Goal: Task Accomplishment & Management: Complete application form

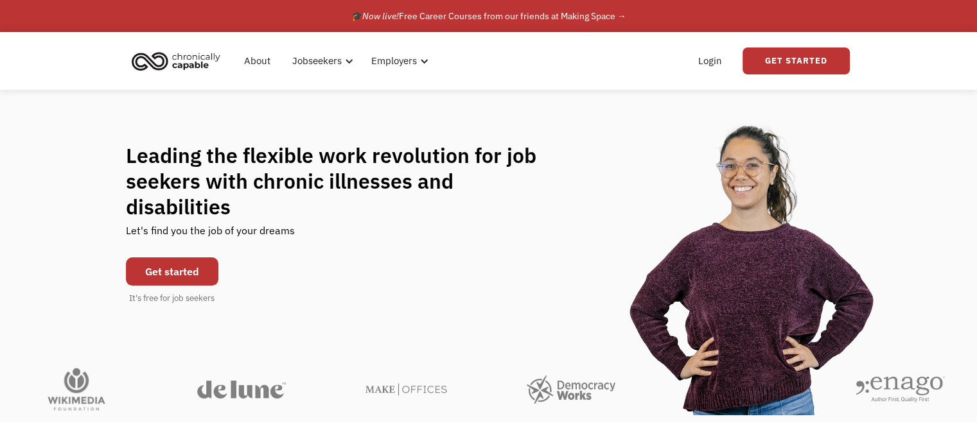
click at [168, 258] on link "Get started" at bounding box center [172, 272] width 92 height 28
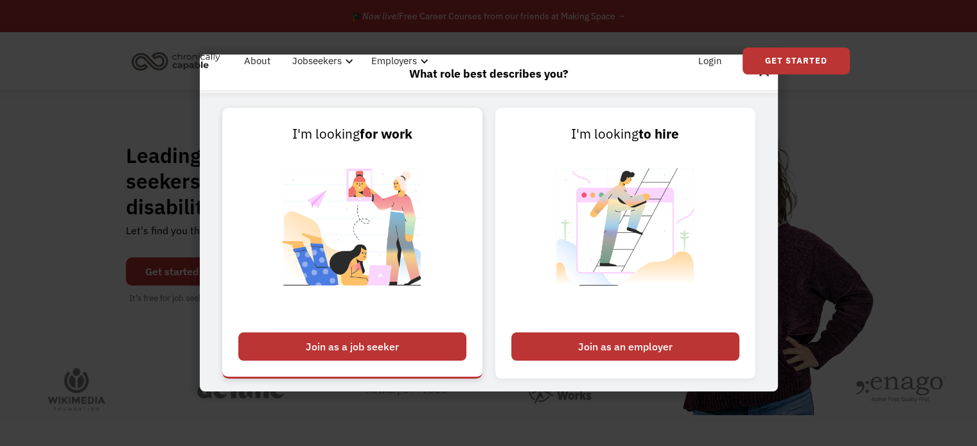
click at [351, 351] on div "Join as a job seeker" at bounding box center [352, 347] width 228 height 28
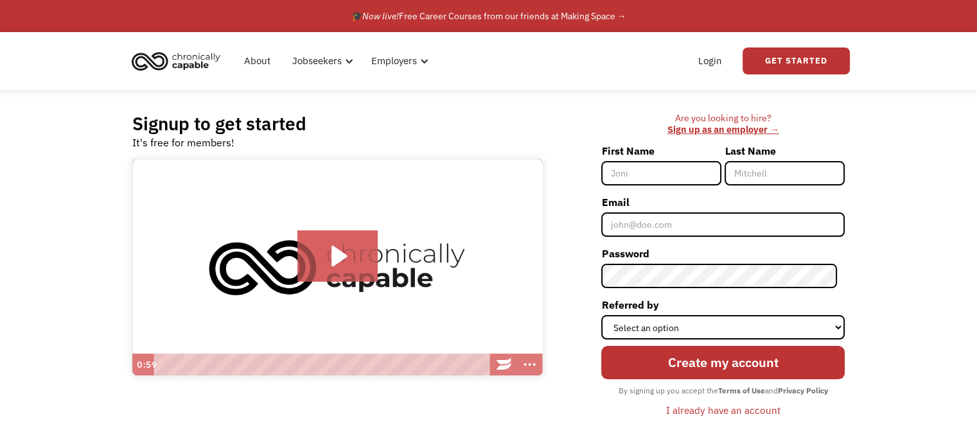
click at [676, 170] on input "First Name" at bounding box center [661, 173] width 120 height 24
type input "[PERSON_NAME]"
click at [664, 239] on form "First Name [PERSON_NAME] Last Name [PERSON_NAME] Email Password Referred by Sel…" at bounding box center [722, 281] width 243 height 280
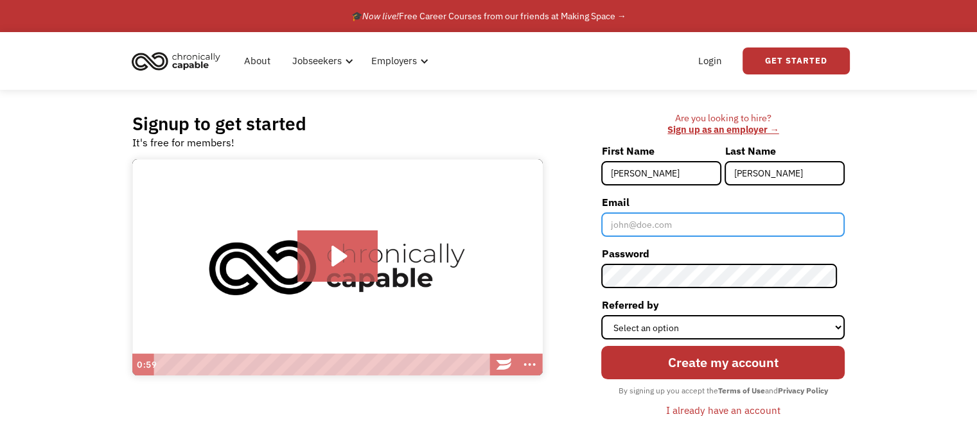
click at [658, 234] on input "Email" at bounding box center [722, 225] width 243 height 24
type input "erin.kateri.shaw@gmail.com"
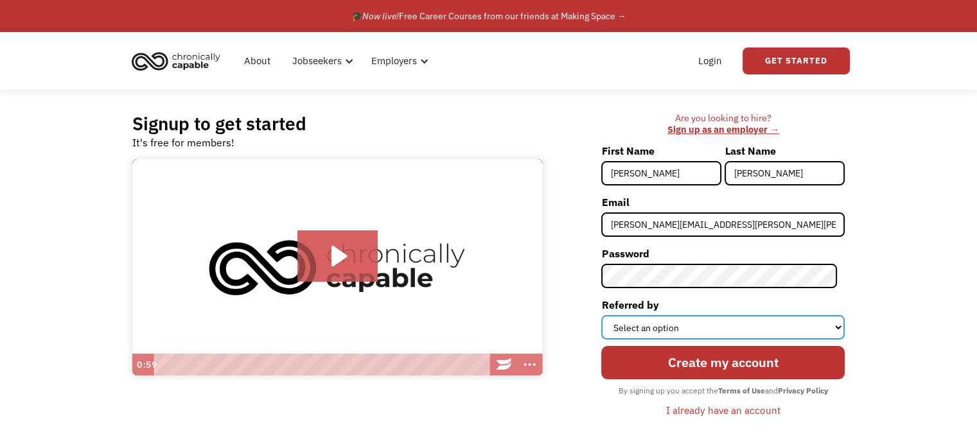
click at [645, 322] on select "Select an option Instagram Facebook Twitter Search Engine News Article Word of …" at bounding box center [722, 327] width 243 height 24
select select "Other"
click at [609, 315] on select "Select an option Instagram Facebook Twitter Search Engine News Article Word of …" at bounding box center [722, 327] width 243 height 24
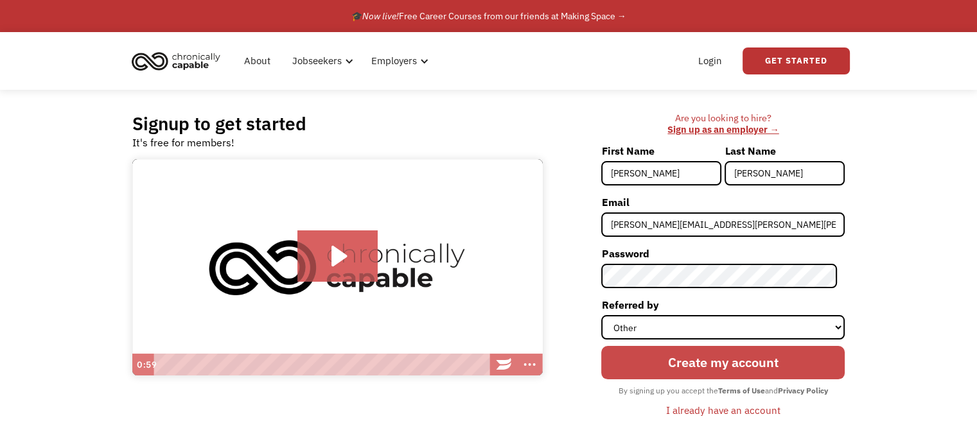
click at [686, 356] on input "Create my account" at bounding box center [722, 362] width 243 height 33
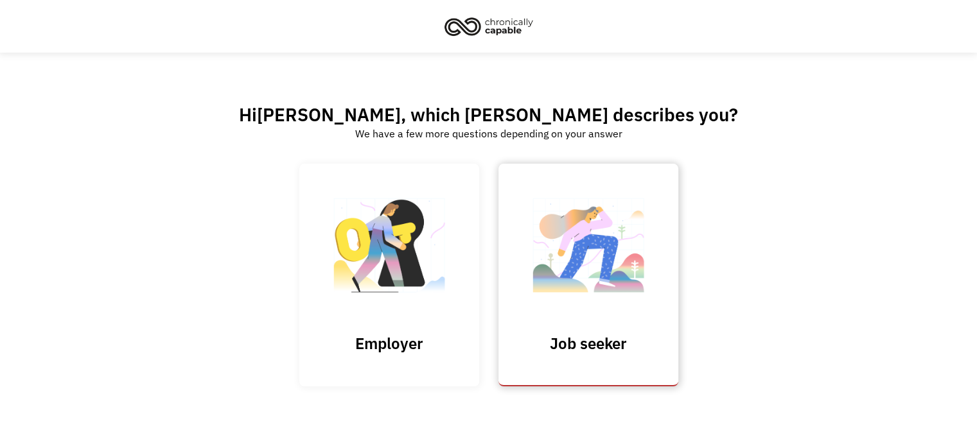
click at [596, 295] on img at bounding box center [588, 251] width 128 height 125
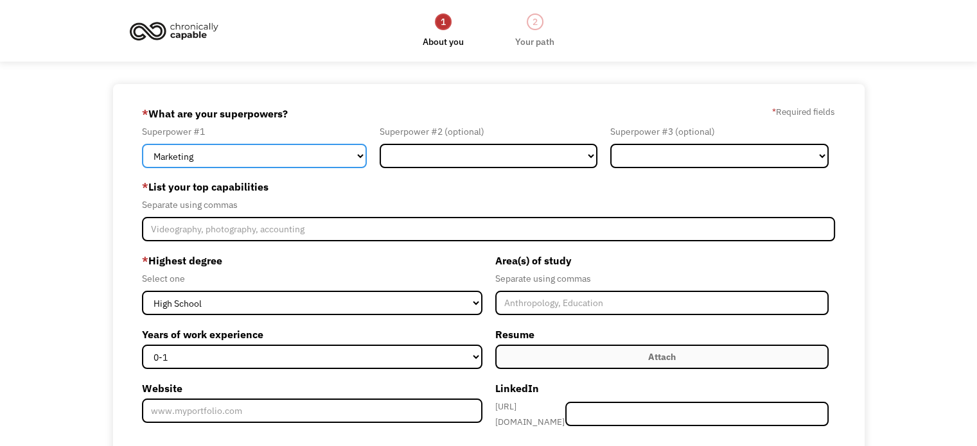
click at [335, 154] on select "Marketing Human Resources Finance Technology Operations Sales Industrial & Manu…" at bounding box center [254, 156] width 225 height 24
select select "Administration"
click at [142, 144] on select "Marketing Human Resources Finance Technology Operations Sales Industrial & Manu…" at bounding box center [254, 156] width 225 height 24
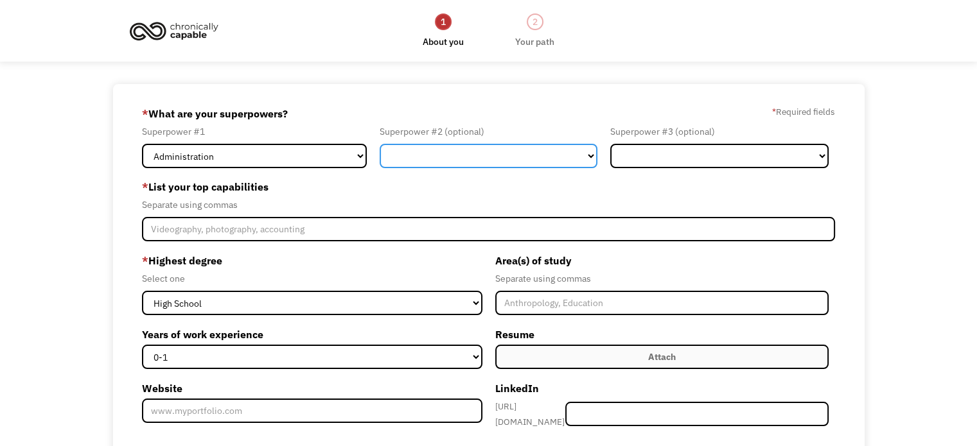
click at [473, 152] on select "Marketing Human Resources Finance Technology Operations Sales Industrial & Manu…" at bounding box center [489, 156] width 218 height 24
click at [683, 183] on label "* List your top capabilities" at bounding box center [488, 187] width 693 height 21
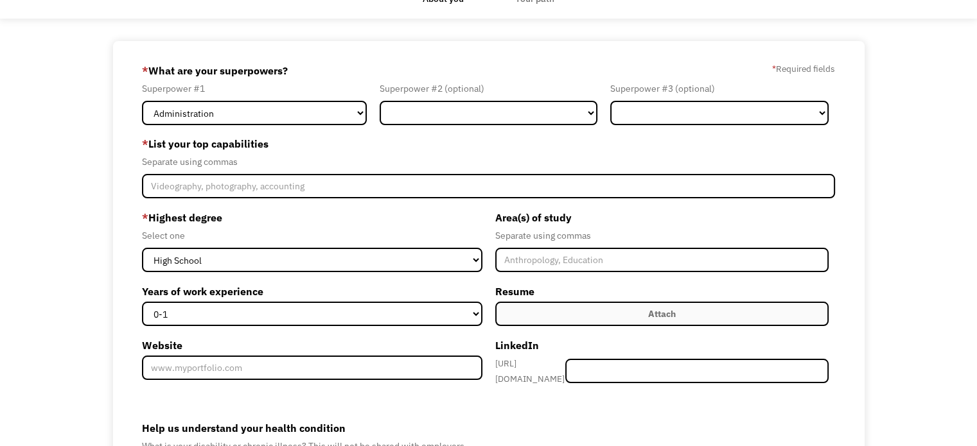
scroll to position [44, 0]
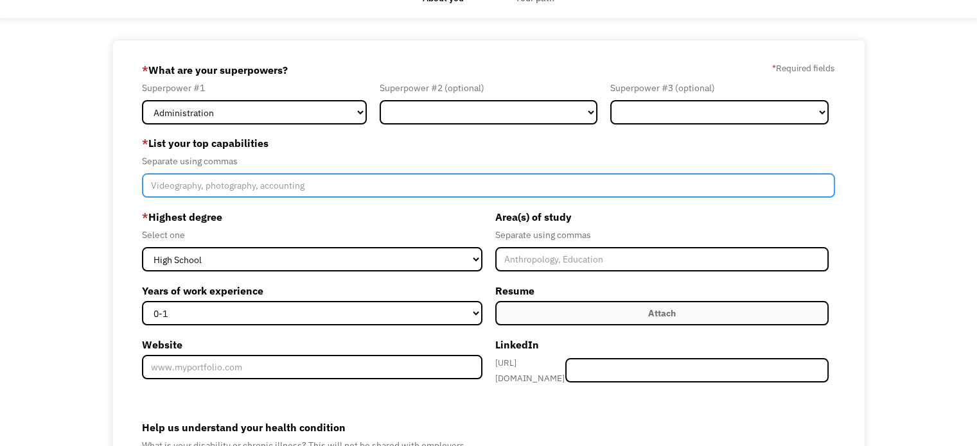
click at [457, 184] on input "Member-Create-Step1" at bounding box center [488, 185] width 693 height 24
type input "s"
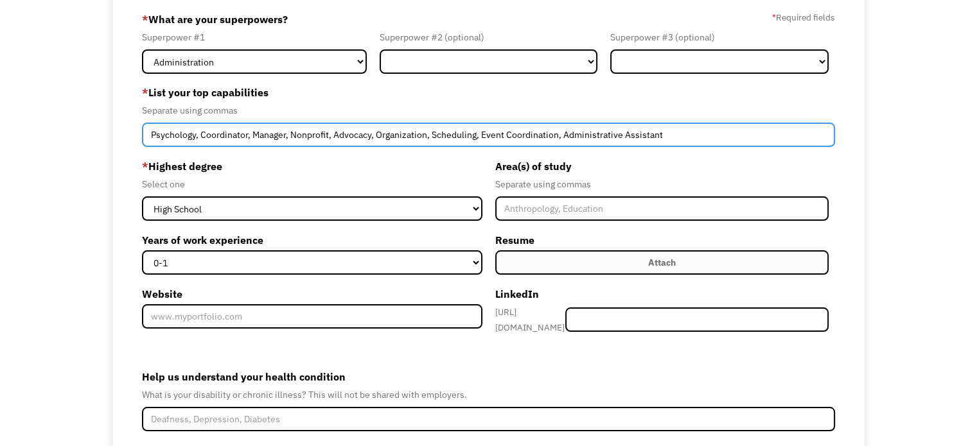
scroll to position [113, 0]
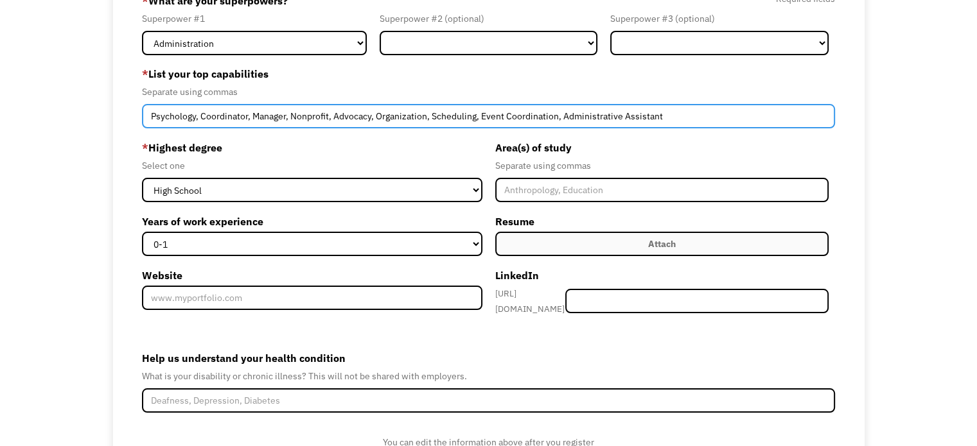
type input "Psychology, Coordinator, Manager, Nonprofit, Advocacy, Organization, Scheduling…"
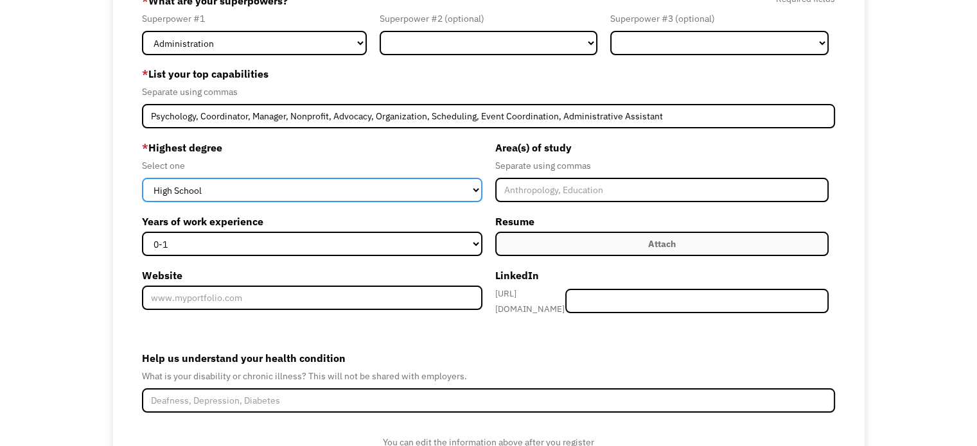
click at [422, 192] on select "High School Associates Bachelors Master's PhD" at bounding box center [312, 190] width 340 height 24
select select "bachelors"
click at [142, 178] on select "High School Associates Bachelors Master's PhD" at bounding box center [312, 190] width 340 height 24
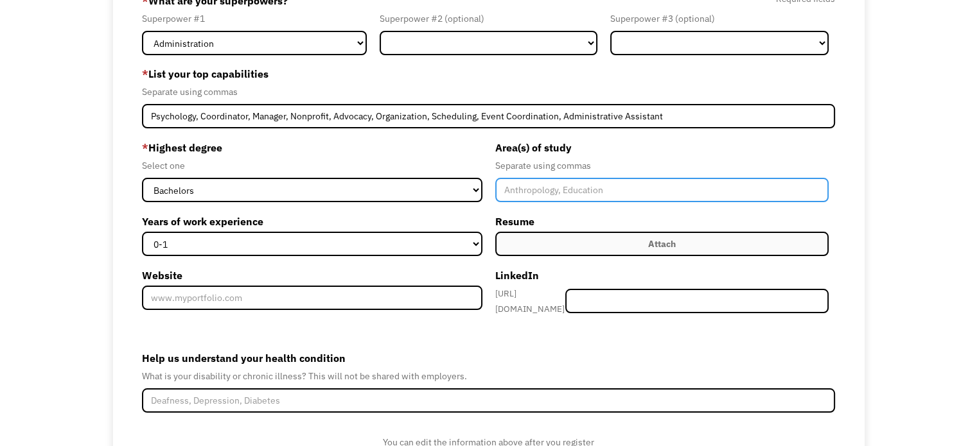
click at [534, 193] on input "Member-Create-Step1" at bounding box center [661, 190] width 333 height 24
type input "Psychology"
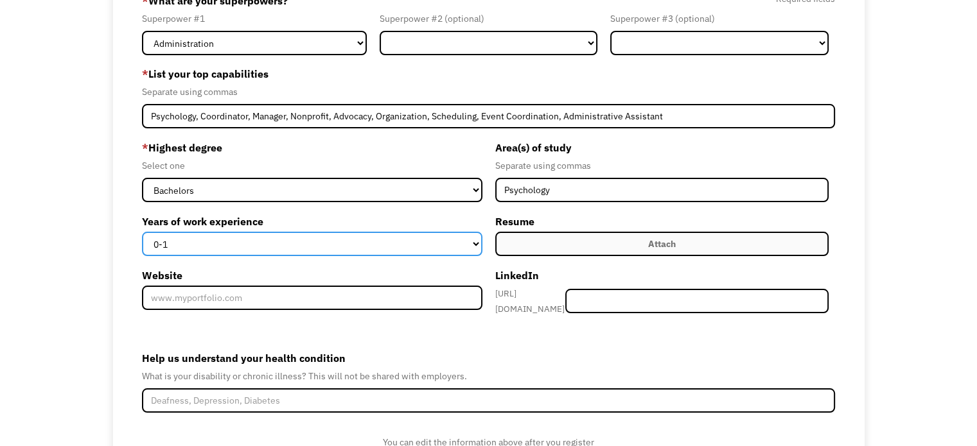
click at [468, 233] on select "0-1 2-4 5-10 11-15 15+" at bounding box center [312, 244] width 340 height 24
select select "5-10"
click at [142, 232] on select "0-1 2-4 5-10 11-15 15+" at bounding box center [312, 244] width 340 height 24
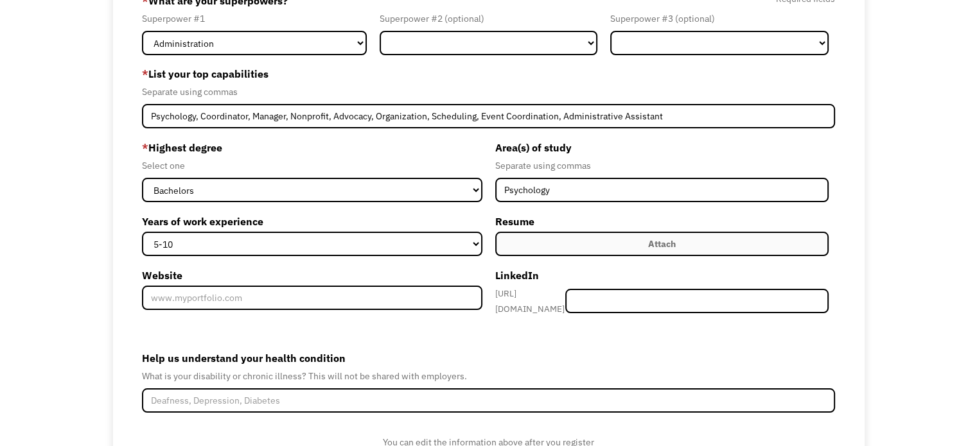
click at [543, 249] on label "Attach" at bounding box center [661, 244] width 333 height 24
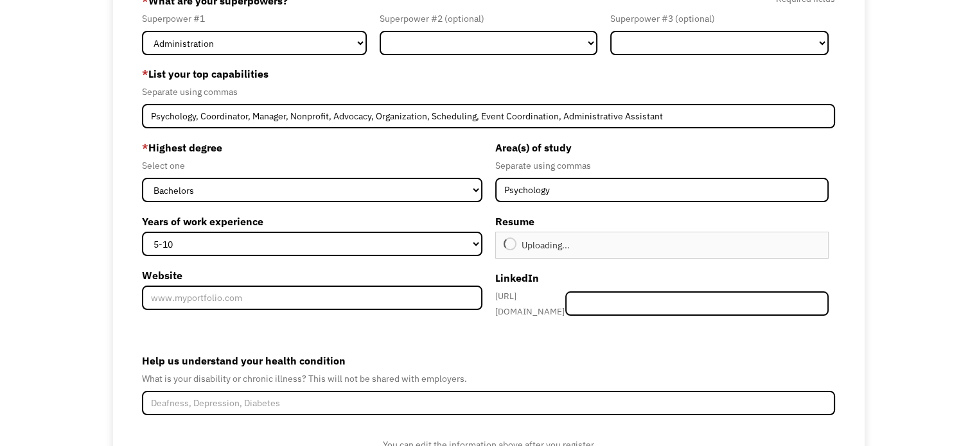
type input "Continue"
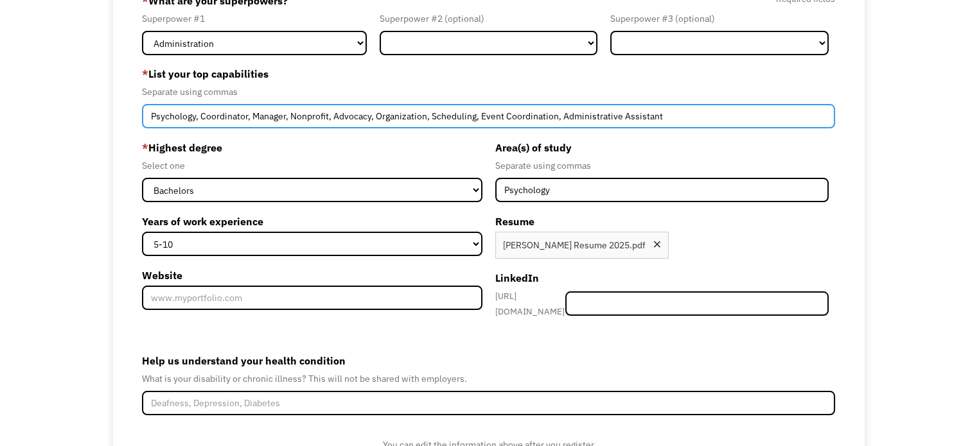
drag, startPoint x: 202, startPoint y: 117, endPoint x: 121, endPoint y: 120, distance: 81.6
click at [121, 120] on div "68c984a4c82cff083b0d49a0 erin.kateri.shaw@gmail.com Erin Shaw Other * What are …" at bounding box center [488, 245] width 751 height 548
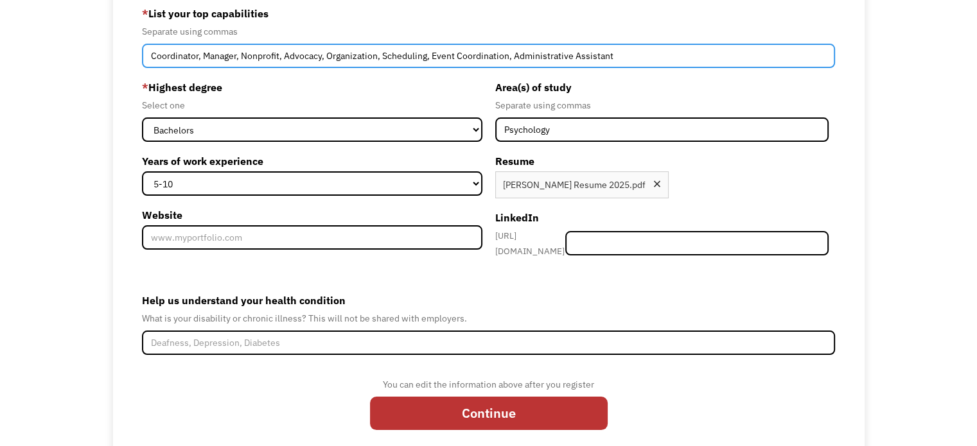
scroll to position [174, 0]
type input "Coordinator, Manager, Nonprofit, Advocacy, Organization, Scheduling, Event Coor…"
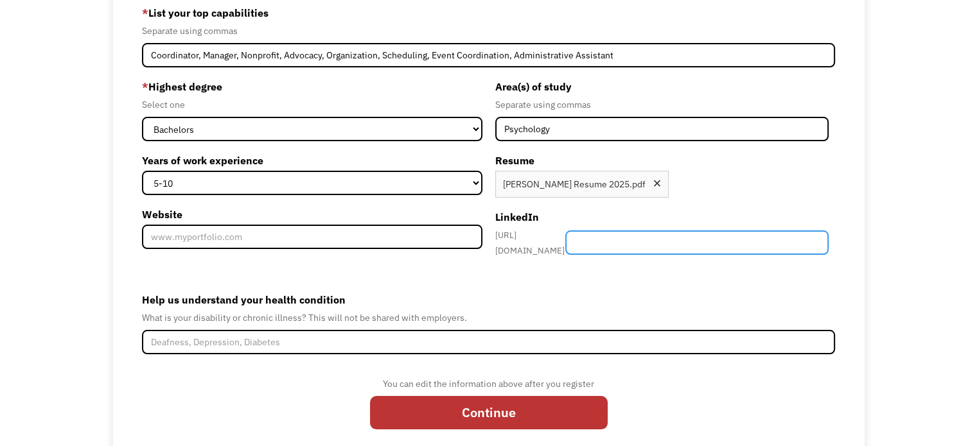
click at [654, 236] on input "Member-Create-Step1" at bounding box center [696, 243] width 263 height 24
paste input "Hello, my name is Erin Shaw and I am looking to advance my career in nonprofit …"
type input "Hello, my name is Erin Shaw and I am looking to advance my career in nonprofit …"
paste input "erin-s-32535821b/"
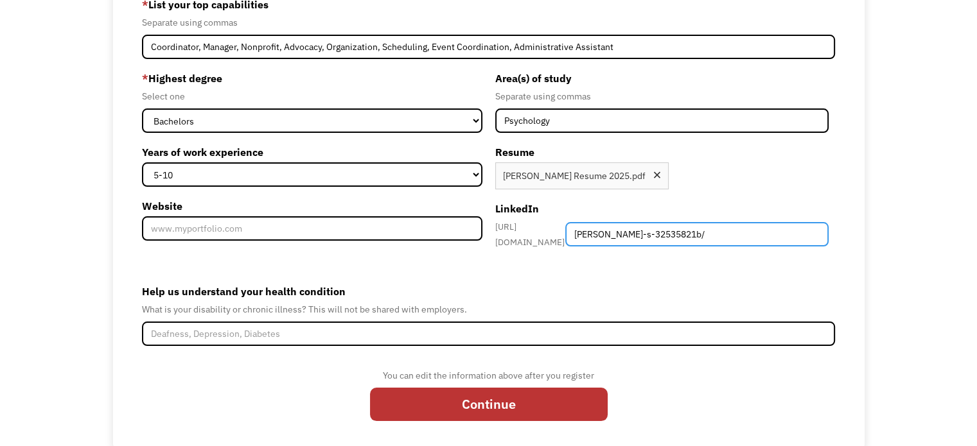
scroll to position [200, 0]
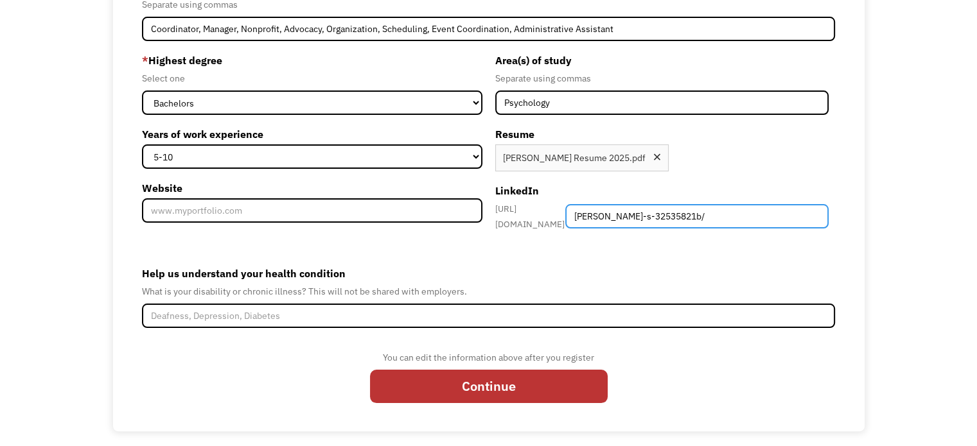
type input "erin-s-32535821b/"
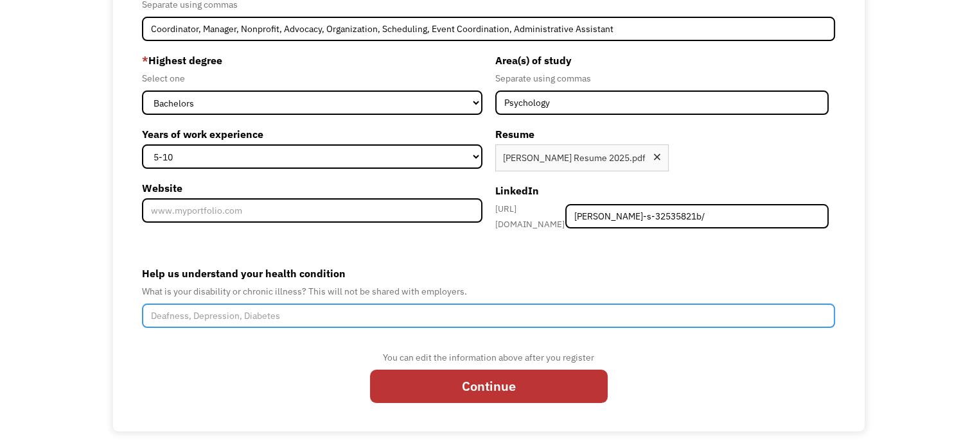
click at [362, 304] on input "Help us understand your health condition" at bounding box center [488, 316] width 693 height 24
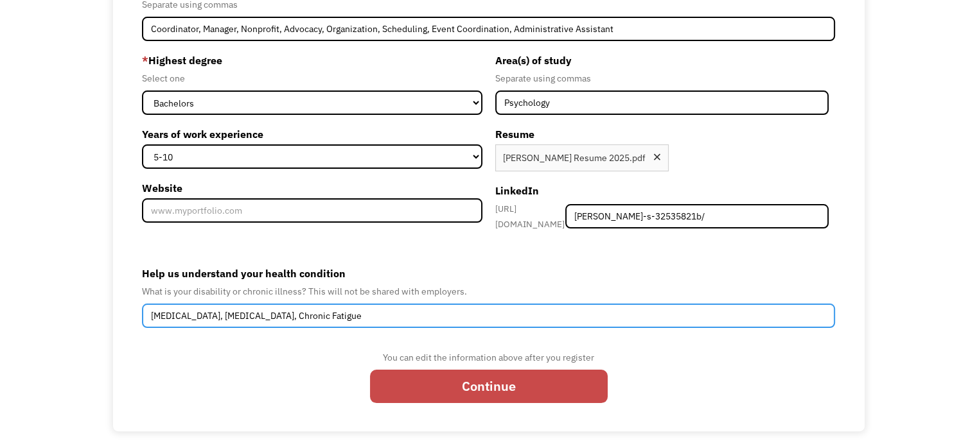
type input "Autism, Fibromyalgia, Chronic Fatigue"
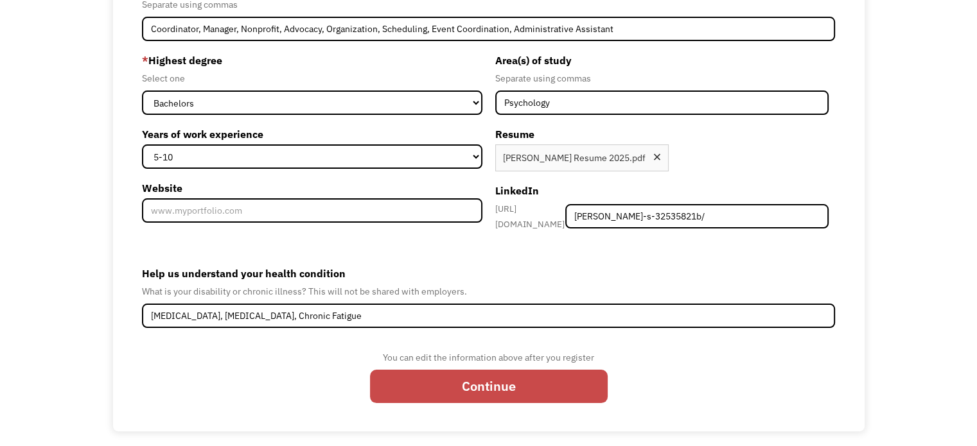
click at [439, 376] on input "Continue" at bounding box center [489, 386] width 238 height 33
type input "Please wait..."
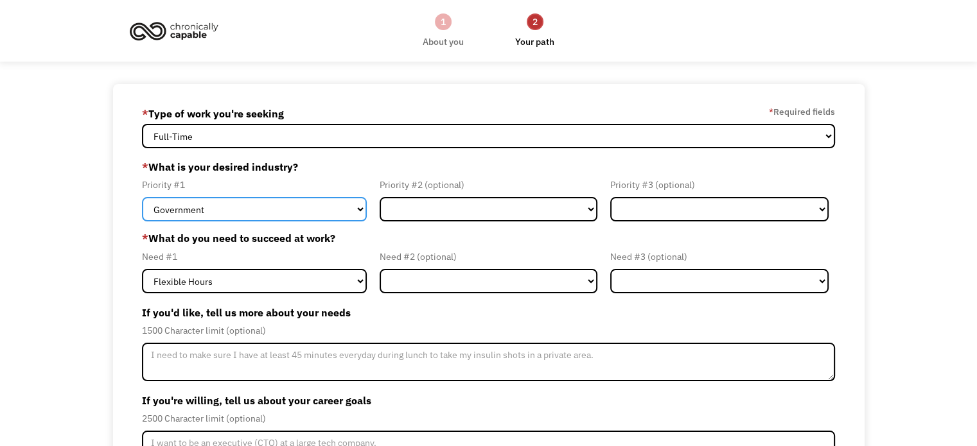
click at [337, 206] on select "Government Finance & Insurance Health & Social Care Tech & Engineering Creative…" at bounding box center [254, 209] width 225 height 24
select select "Administrative"
click at [142, 197] on select "Government Finance & Insurance Health & Social Care Tech & Engineering Creative…" at bounding box center [254, 209] width 225 height 24
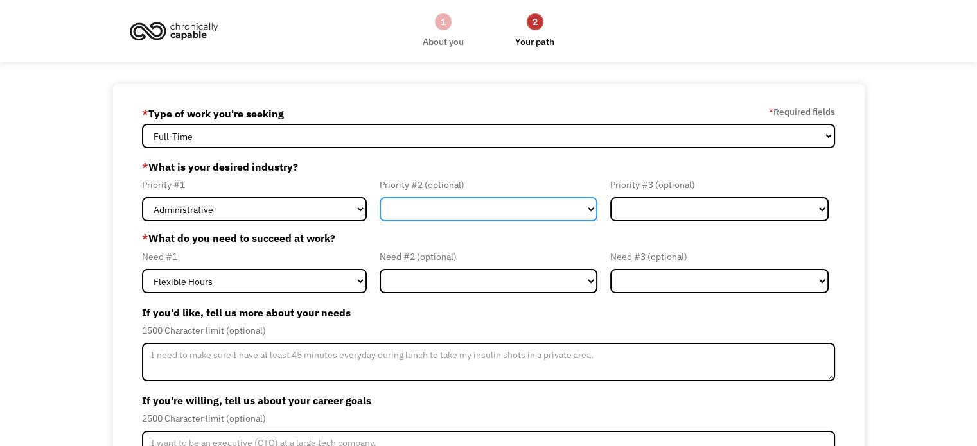
click at [428, 215] on select "Government Finance & Insurance Health & Social Care Tech & Engineering Creative…" at bounding box center [489, 209] width 218 height 24
select select "Creative & Design"
click at [380, 197] on select "Government Finance & Insurance Health & Social Care Tech & Engineering Creative…" at bounding box center [489, 209] width 218 height 24
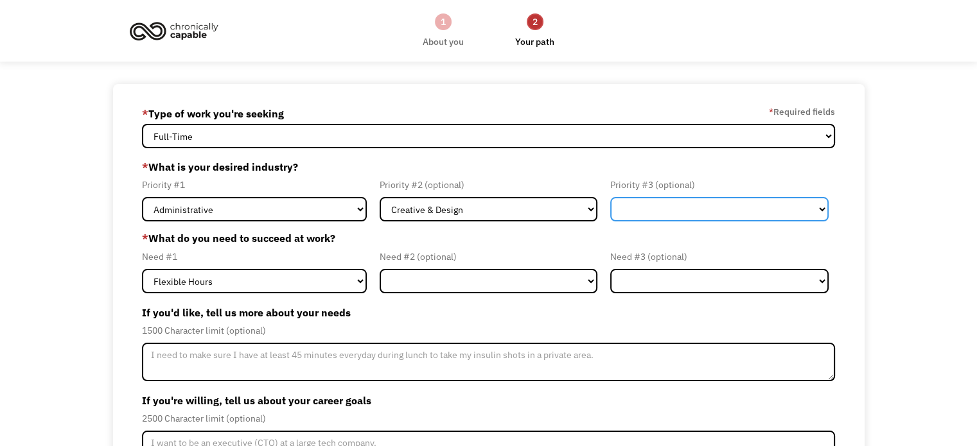
click at [653, 218] on select "Government Finance & Insurance Health & Social Care Tech & Engineering Creative…" at bounding box center [719, 209] width 218 height 24
select select "Health & Social Care"
click at [610, 197] on select "Government Finance & Insurance Health & Social Care Tech & Engineering Creative…" at bounding box center [719, 209] width 218 height 24
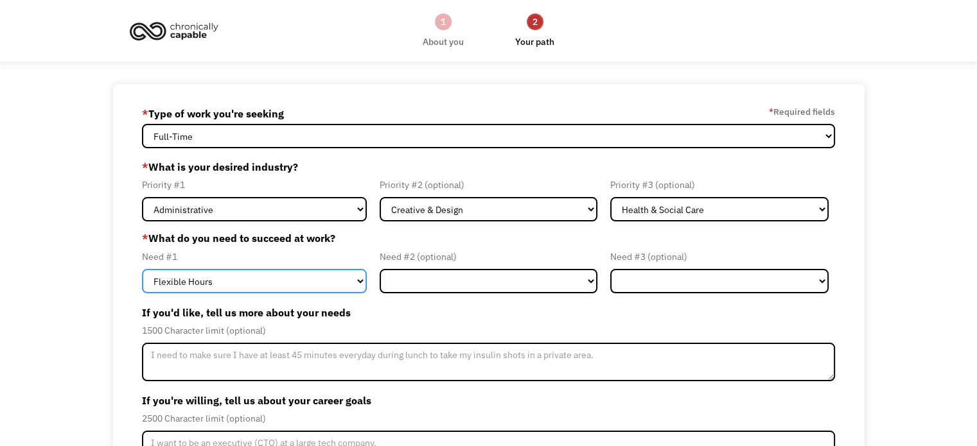
click at [328, 283] on select "Flexible Hours Remote Work Service Animal On-site Accommodations Visual Support…" at bounding box center [254, 281] width 225 height 24
select select "Remote Work"
click at [142, 269] on select "Flexible Hours Remote Work Service Animal On-site Accommodations Visual Support…" at bounding box center [254, 281] width 225 height 24
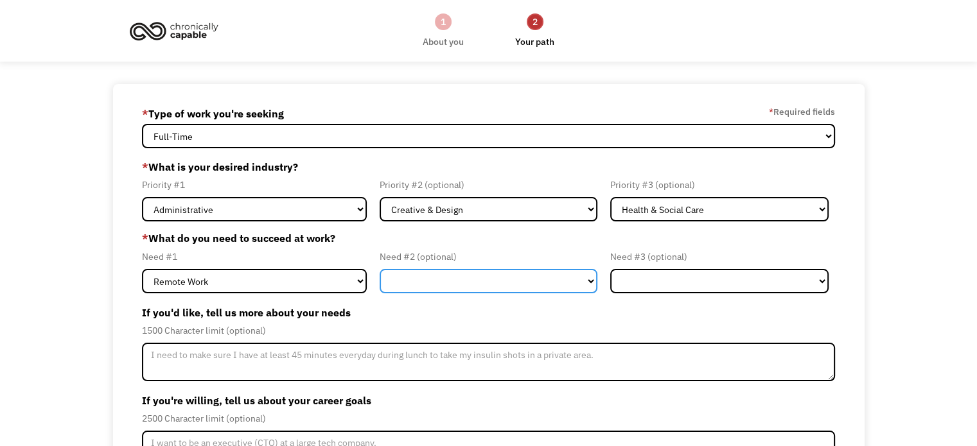
click at [425, 278] on select "Flexible Hours Remote Work Service Animal On-site Accommodations Visual Support…" at bounding box center [489, 281] width 218 height 24
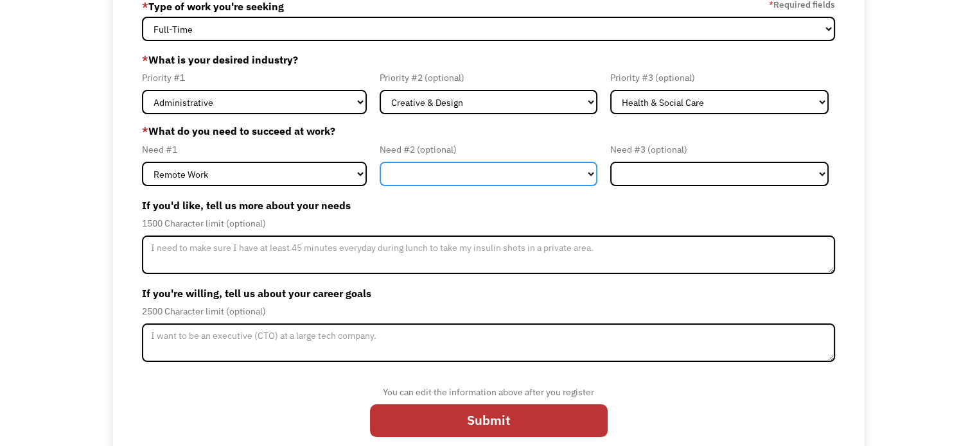
scroll to position [125, 0]
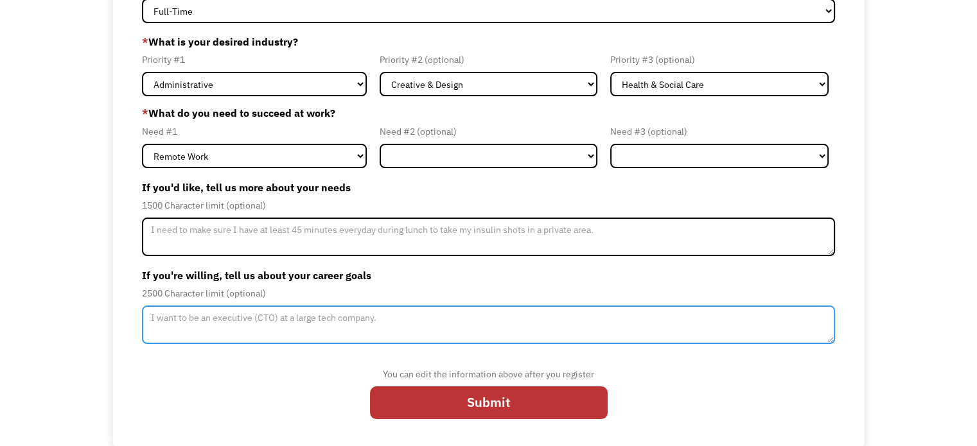
click at [396, 319] on textarea "Member-Update-Form-Step2" at bounding box center [488, 325] width 693 height 39
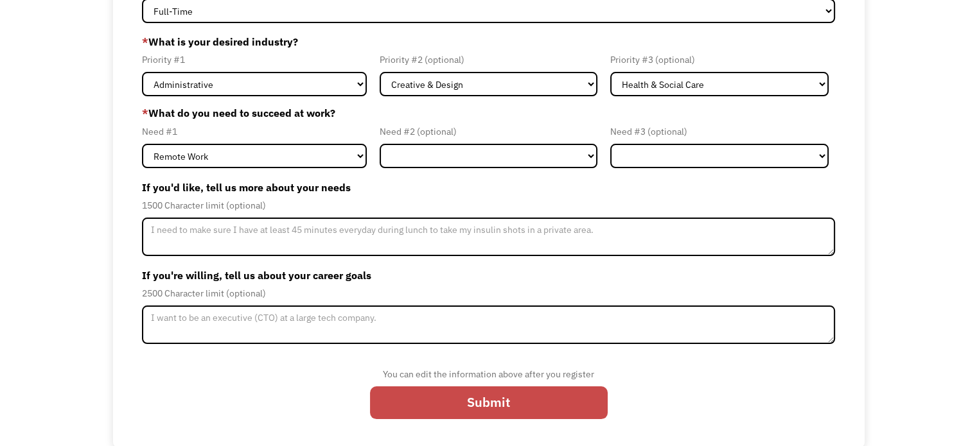
click at [462, 408] on input "Submit" at bounding box center [489, 403] width 238 height 33
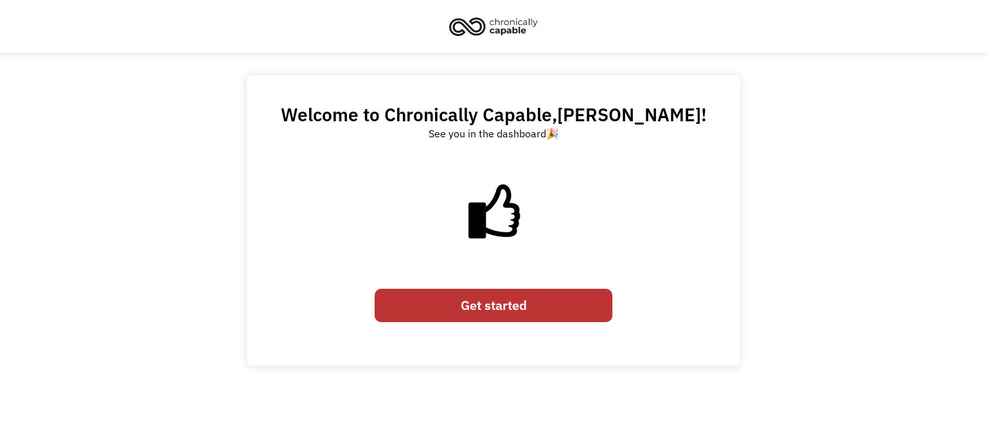
click at [502, 309] on link "Get started" at bounding box center [493, 305] width 238 height 33
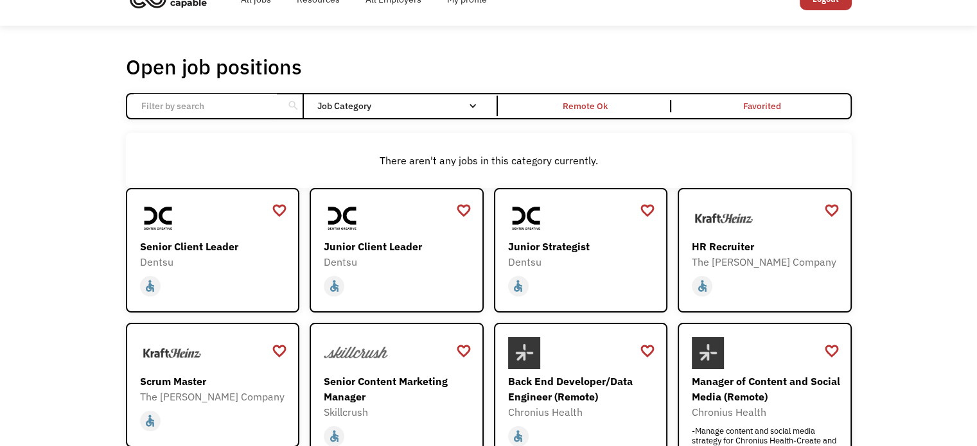
scroll to position [28, 0]
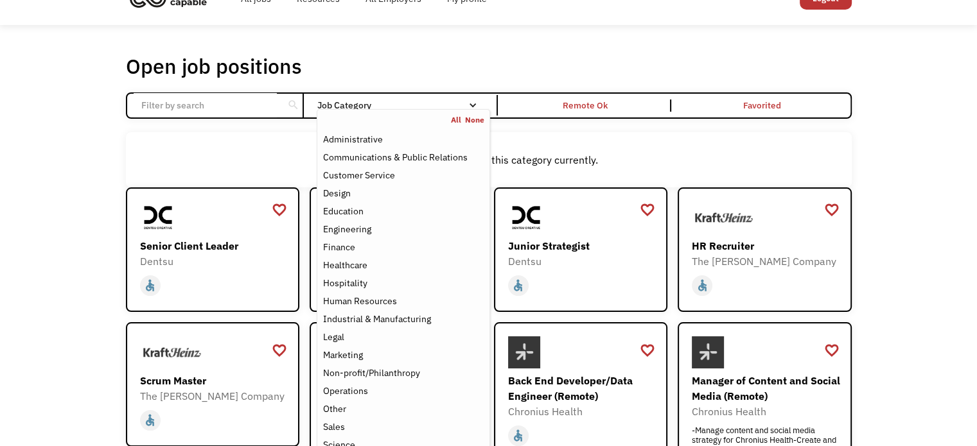
click at [473, 99] on div "Job Category" at bounding box center [403, 105] width 173 height 21
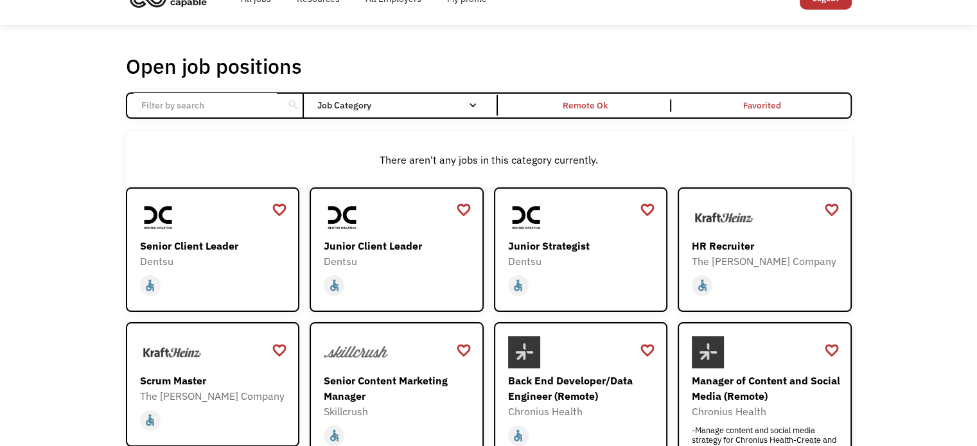
click at [473, 99] on div "Job Category" at bounding box center [403, 105] width 173 height 21
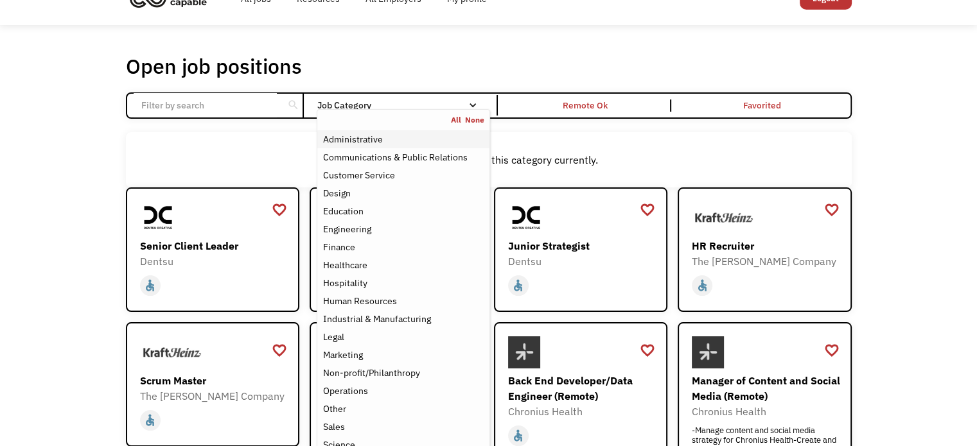
click at [408, 136] on div "Administrative" at bounding box center [402, 139] width 161 height 15
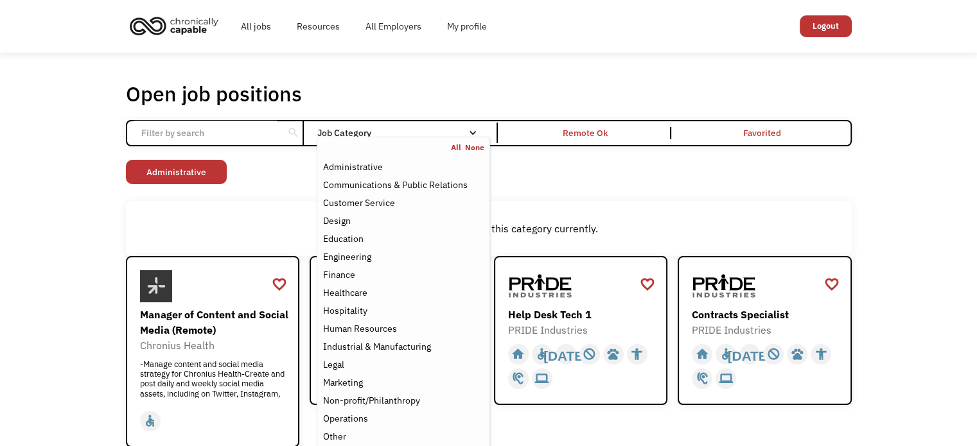
click at [465, 147] on link "None" at bounding box center [474, 148] width 19 height 10
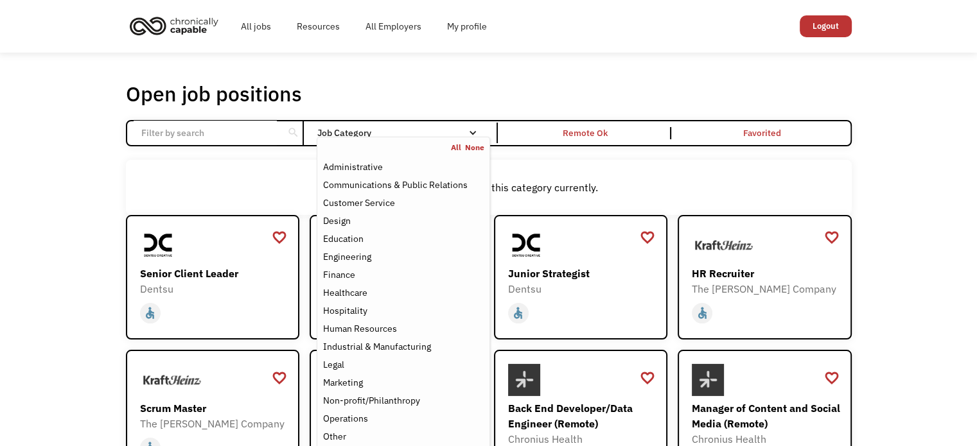
click at [426, 129] on div "Job Category" at bounding box center [403, 132] width 173 height 9
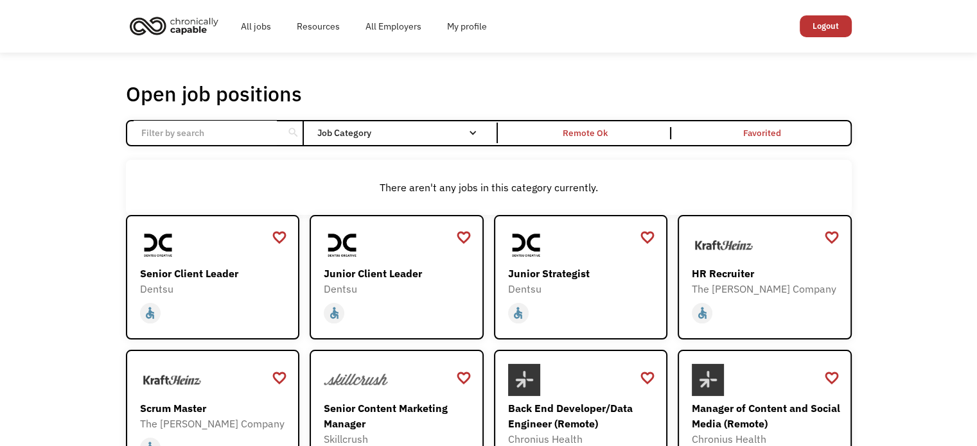
click at [426, 129] on div "Job Category" at bounding box center [403, 132] width 173 height 9
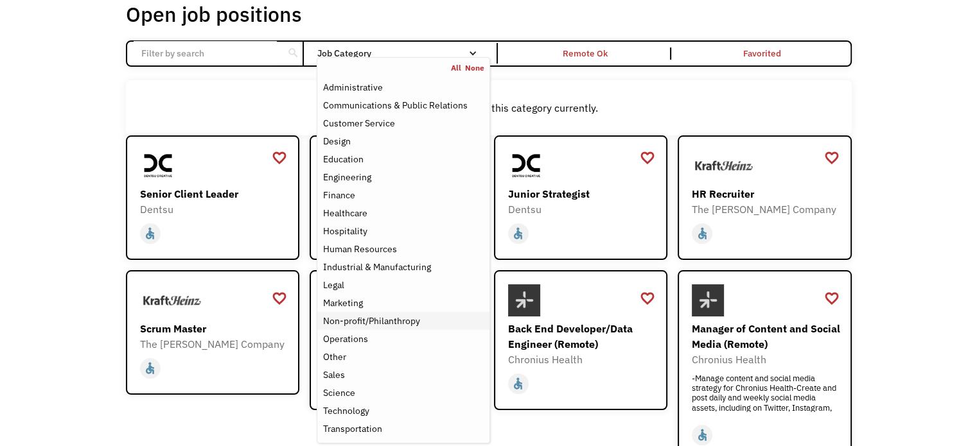
click at [412, 320] on div "Non-profit/Philanthropy" at bounding box center [370, 320] width 97 height 15
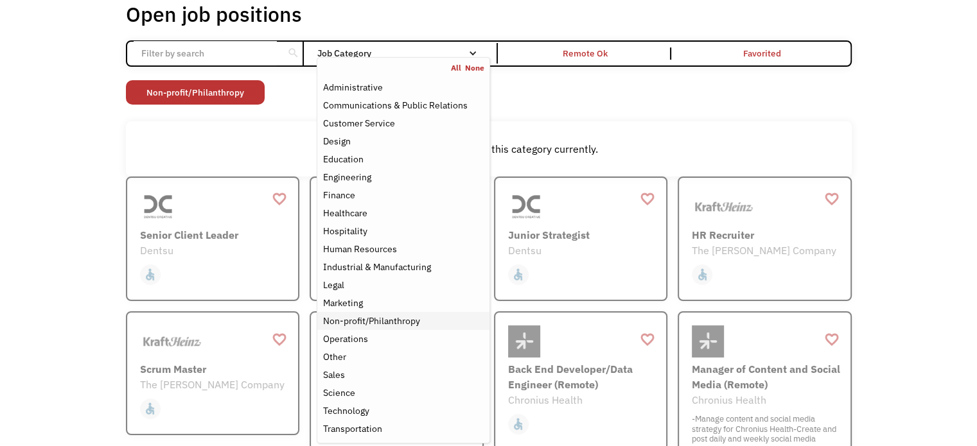
scroll to position [77, 0]
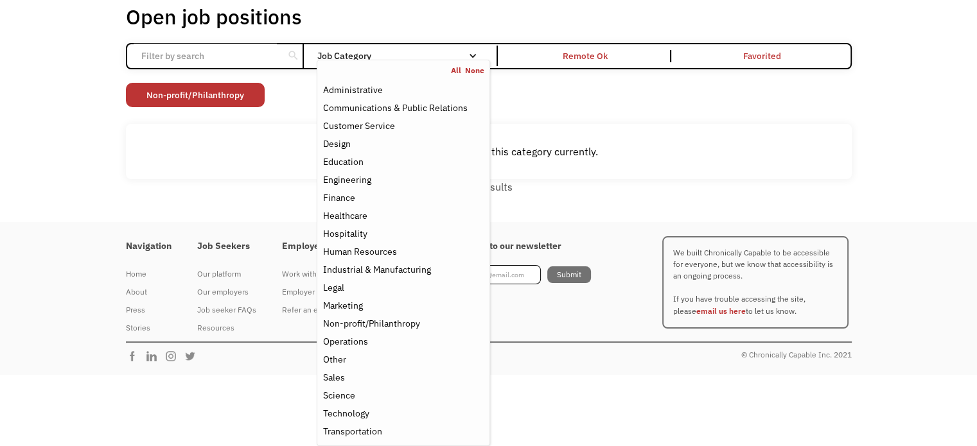
click at [604, 191] on div "No results" at bounding box center [489, 186] width 726 height 15
click at [466, 71] on link "None" at bounding box center [474, 71] width 19 height 10
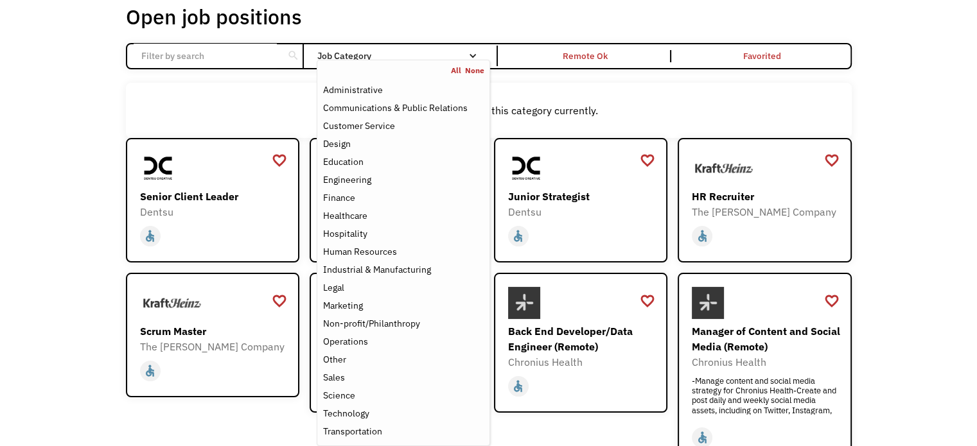
click at [411, 55] on div "Job Category" at bounding box center [403, 55] width 173 height 9
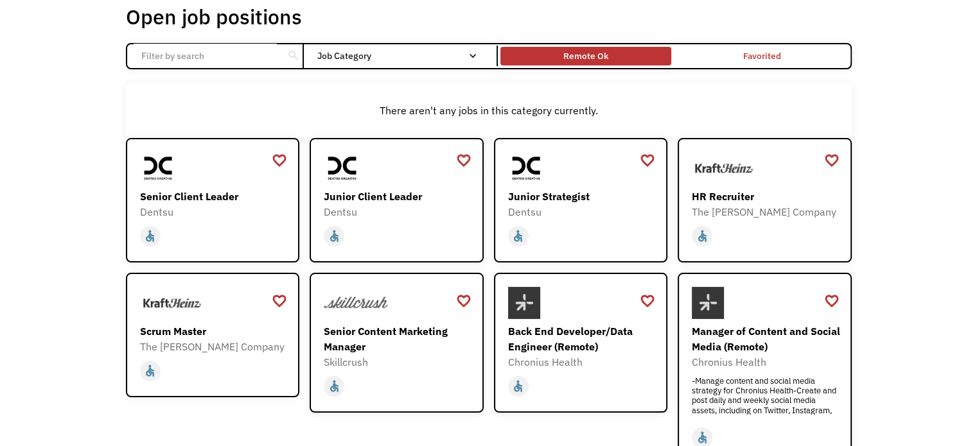
click at [566, 60] on div "Remote Ok" at bounding box center [585, 55] width 45 height 15
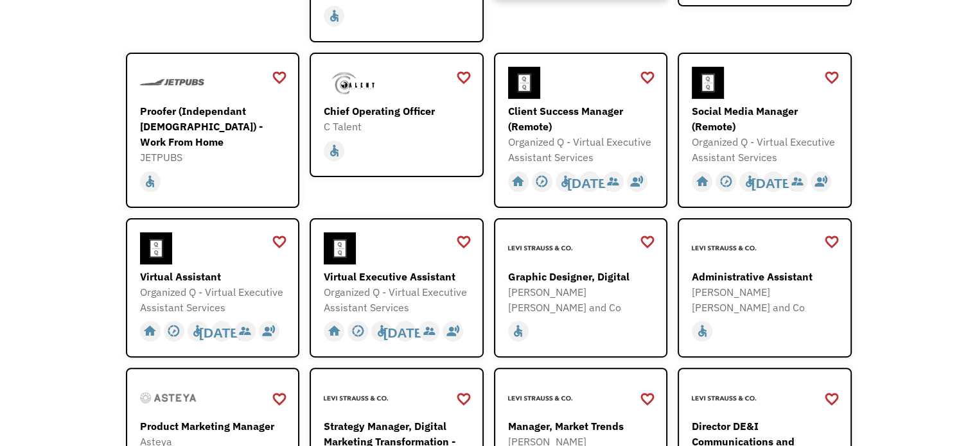
scroll to position [435, 0]
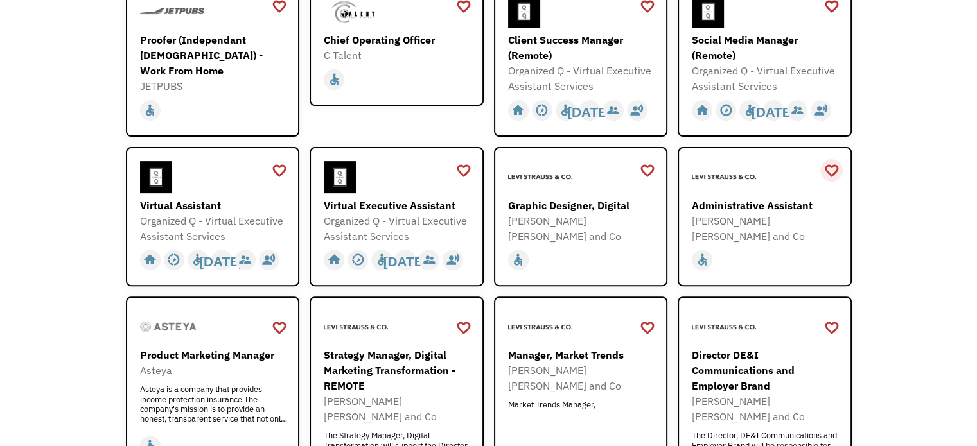
click at [831, 166] on div "favorite_border" at bounding box center [830, 170] width 15 height 19
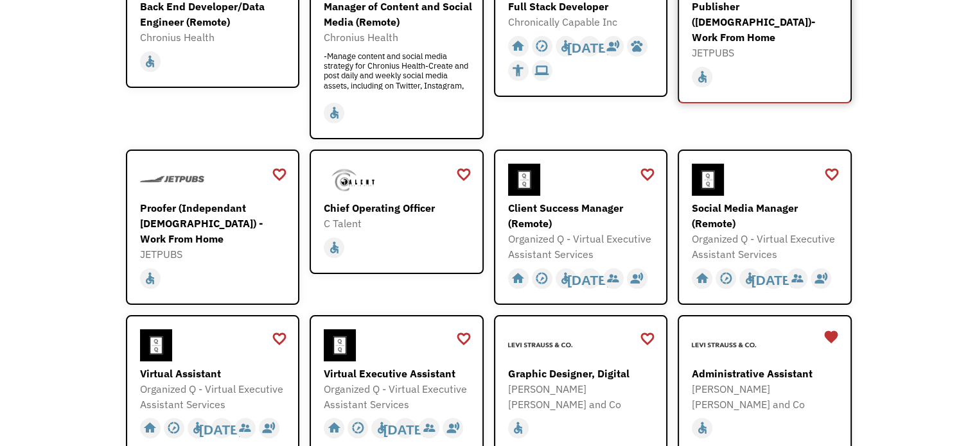
scroll to position [275, 0]
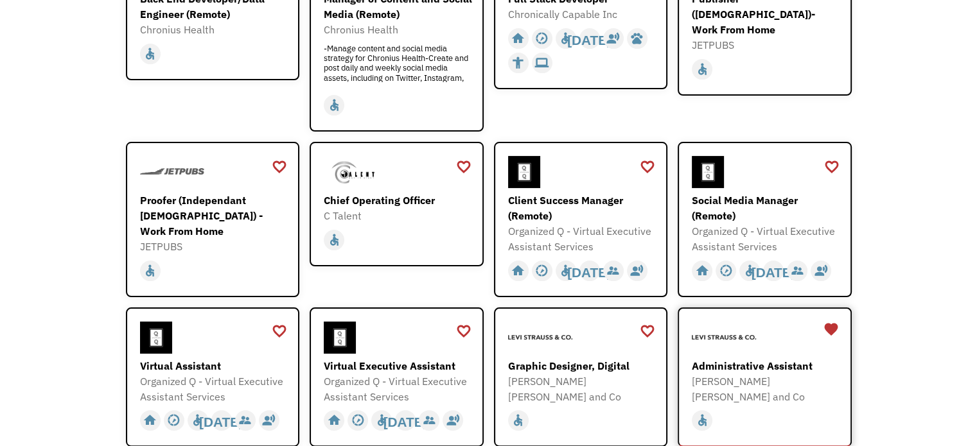
click at [779, 351] on div at bounding box center [766, 338] width 149 height 32
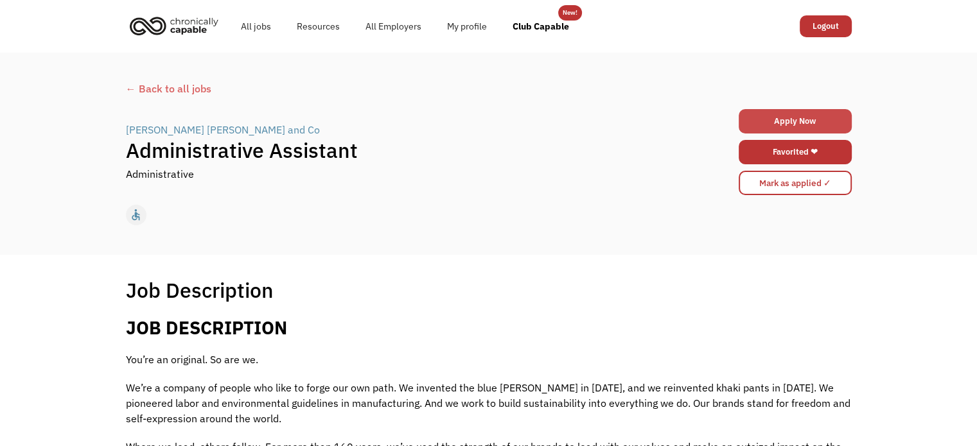
click at [804, 127] on link "Apply Now" at bounding box center [795, 121] width 113 height 24
click at [802, 159] on link "Favorited ❤" at bounding box center [795, 152] width 113 height 24
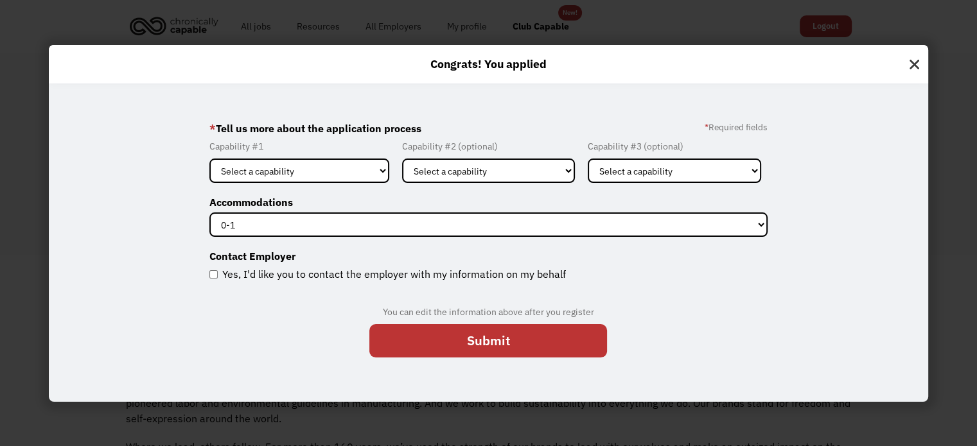
click at [915, 53] on img at bounding box center [914, 61] width 28 height 33
